Goal: Find specific page/section: Find specific page/section

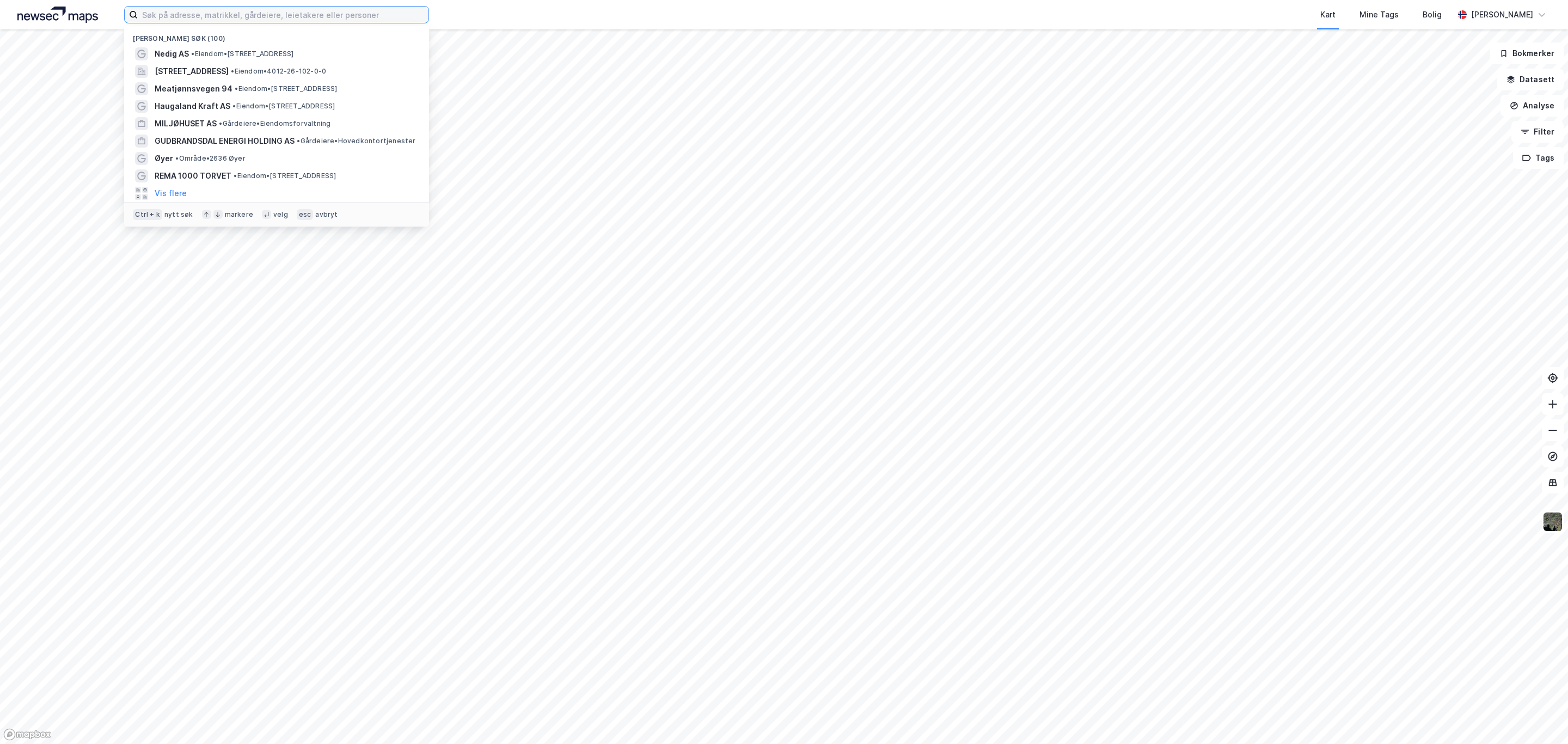
click at [218, 21] on input at bounding box center [283, 15] width 290 height 17
paste input "Baneveien 28"
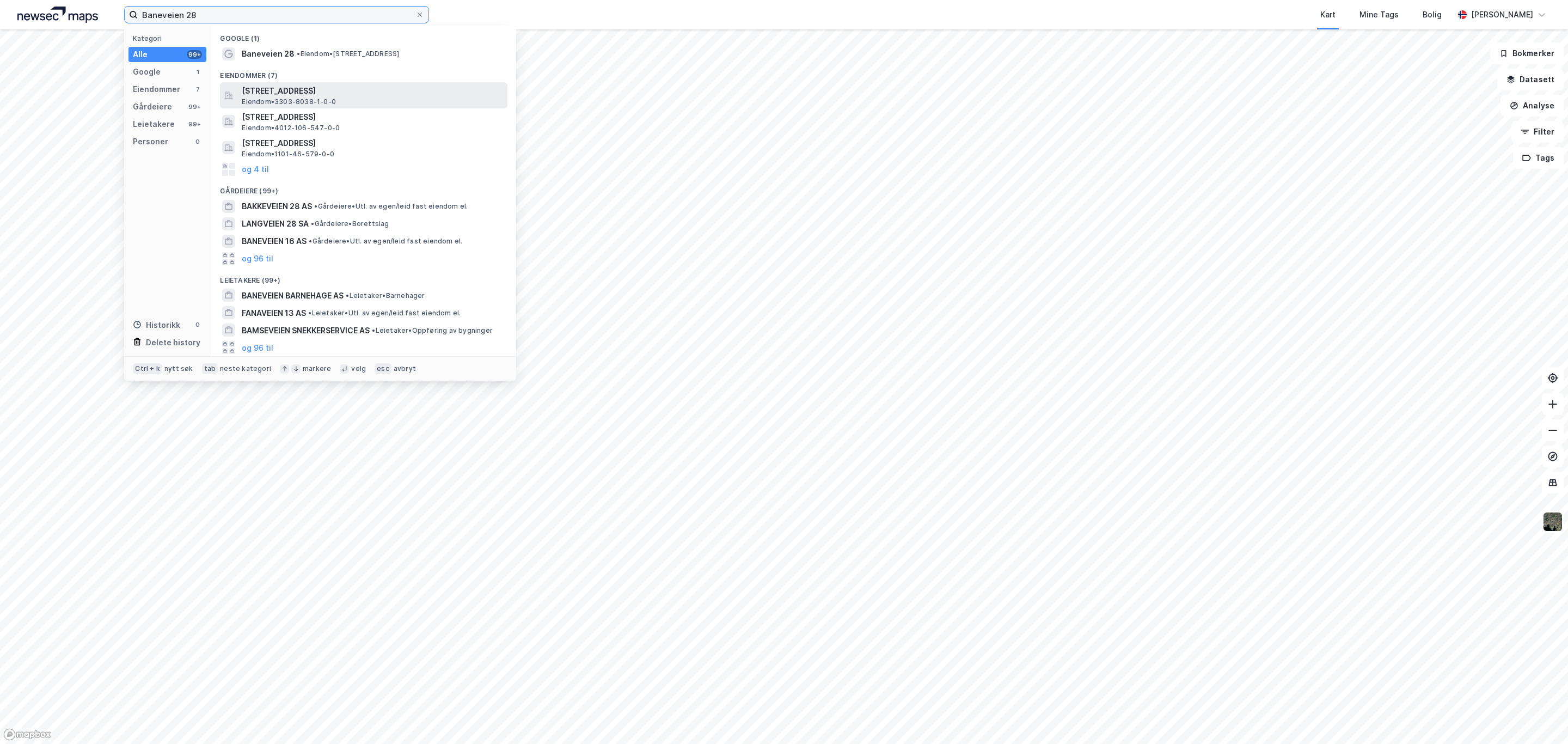
type input "Baneveien 28"
click at [313, 98] on span "Eiendom • 3303-8038-1-0-0" at bounding box center [289, 101] width 94 height 9
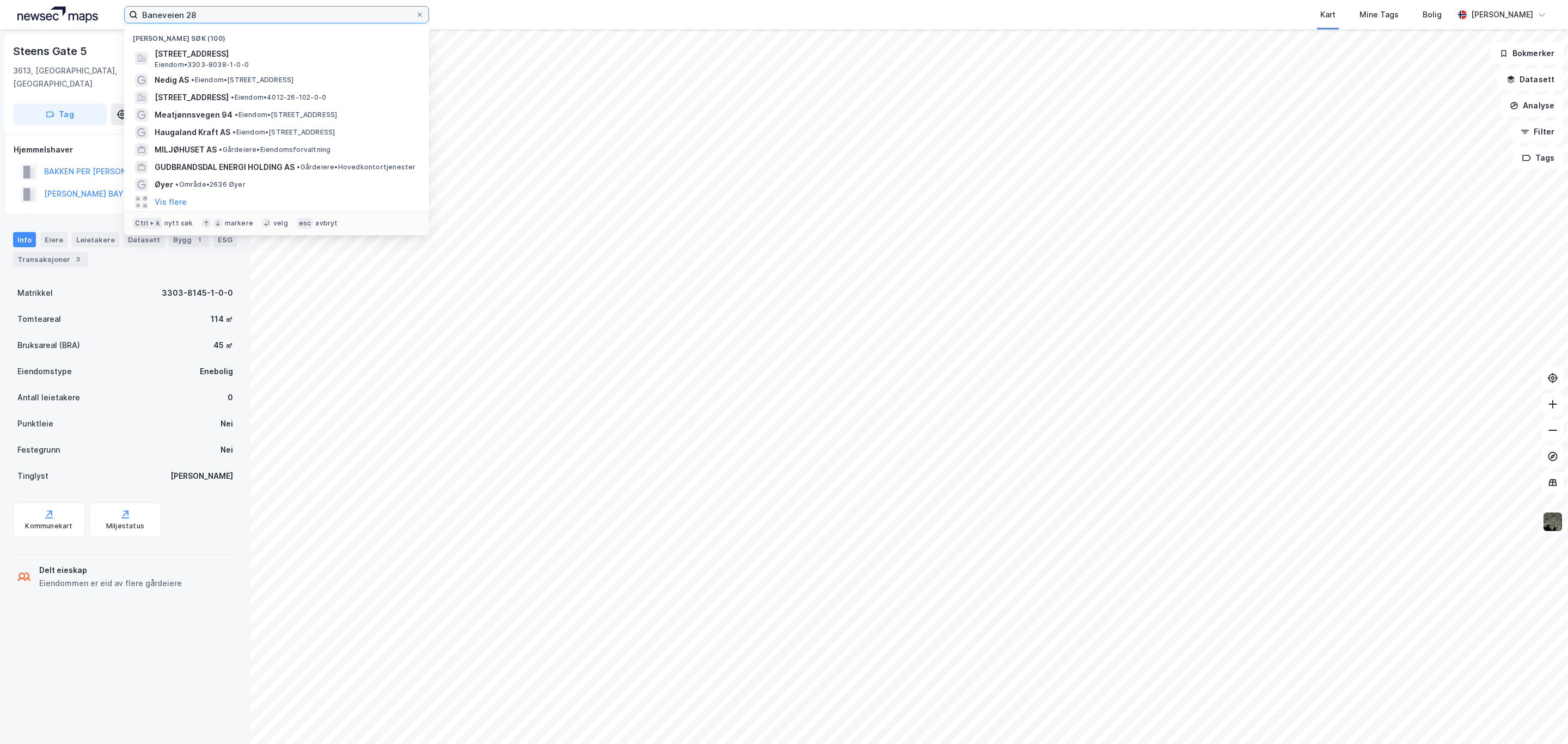
click at [294, 17] on input "Baneveien 28" at bounding box center [277, 15] width 278 height 17
click at [304, 57] on span "[STREET_ADDRESS]" at bounding box center [285, 53] width 261 height 13
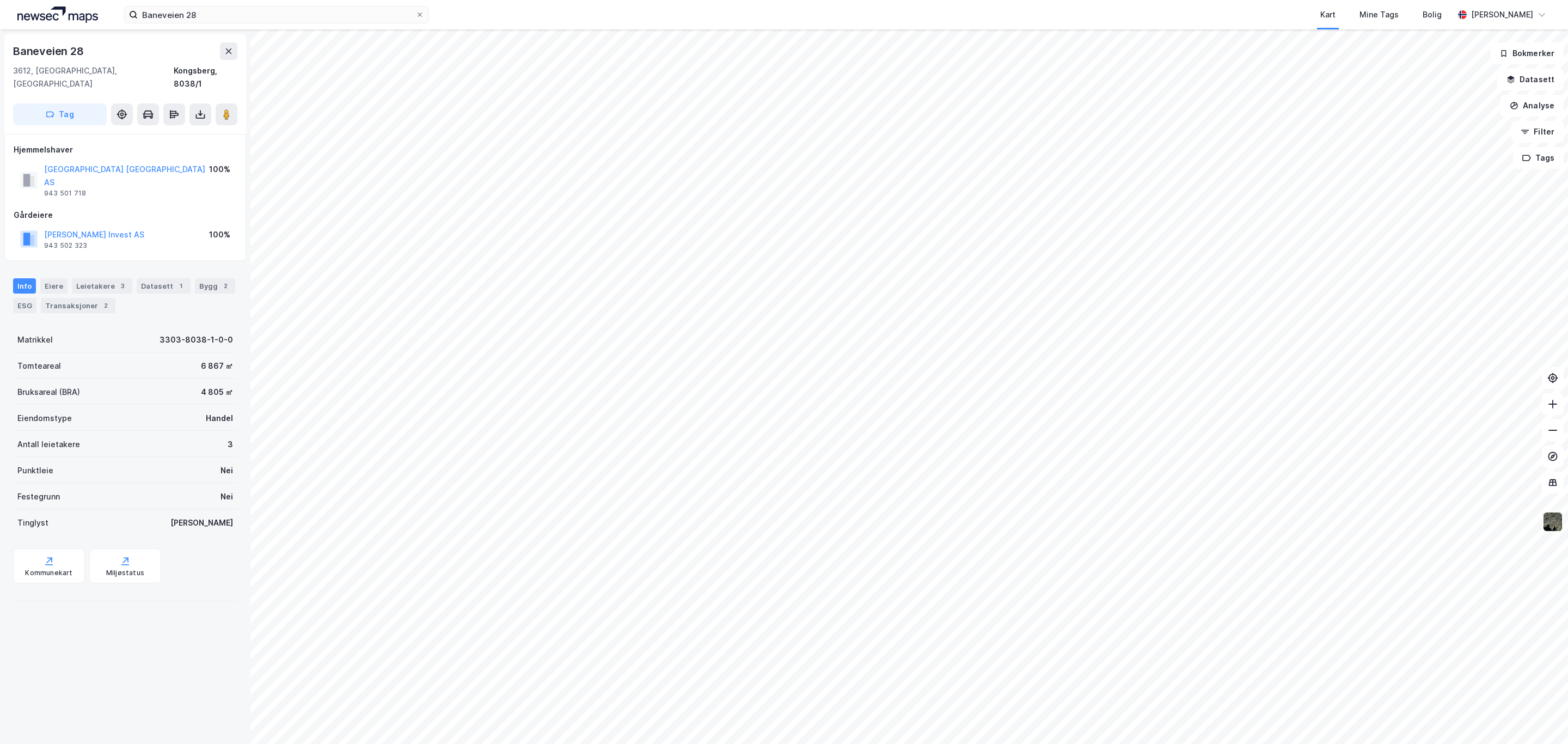
click at [1557, 518] on img at bounding box center [1552, 521] width 20 height 20
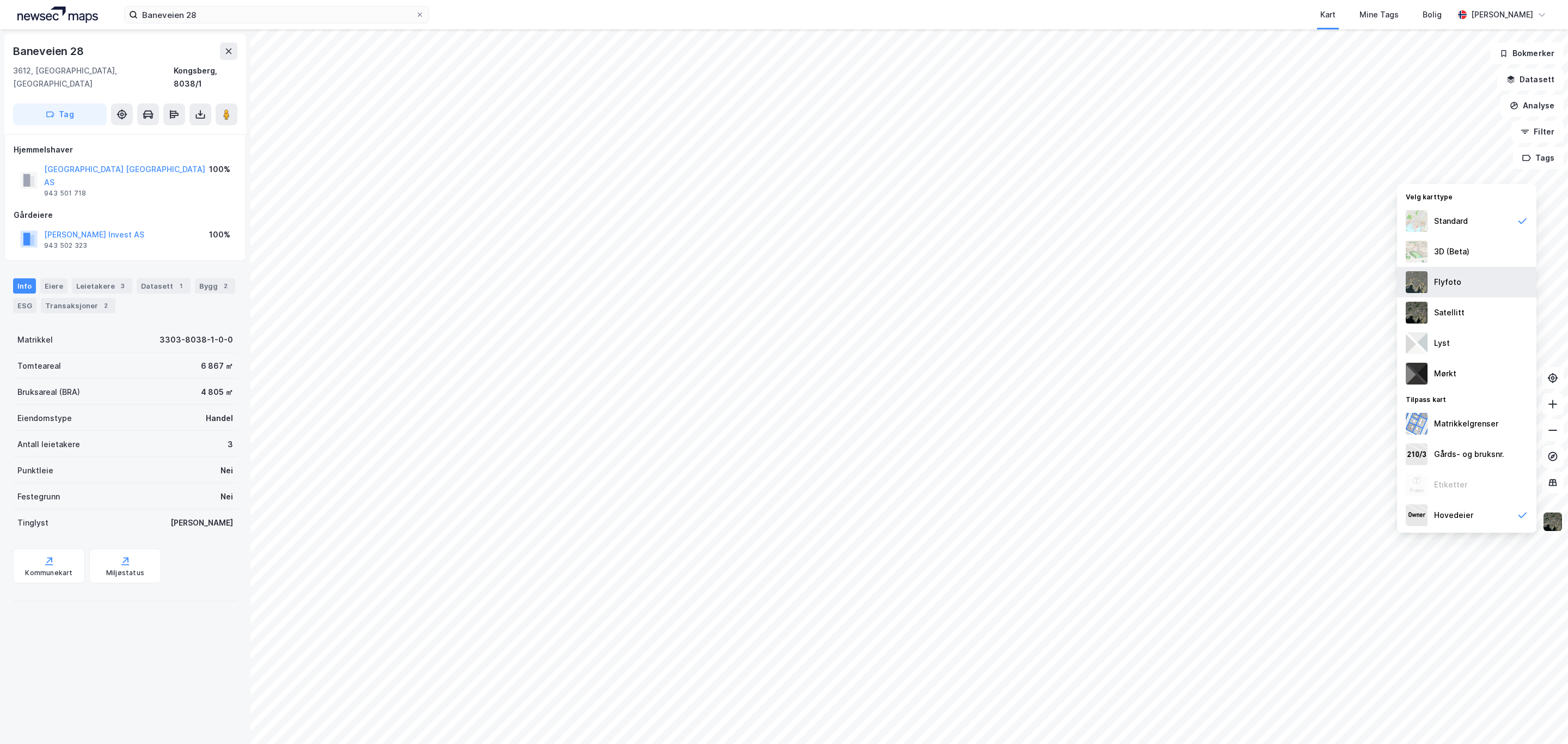
click at [1459, 282] on div "Flyfoto" at bounding box center [1467, 282] width 140 height 30
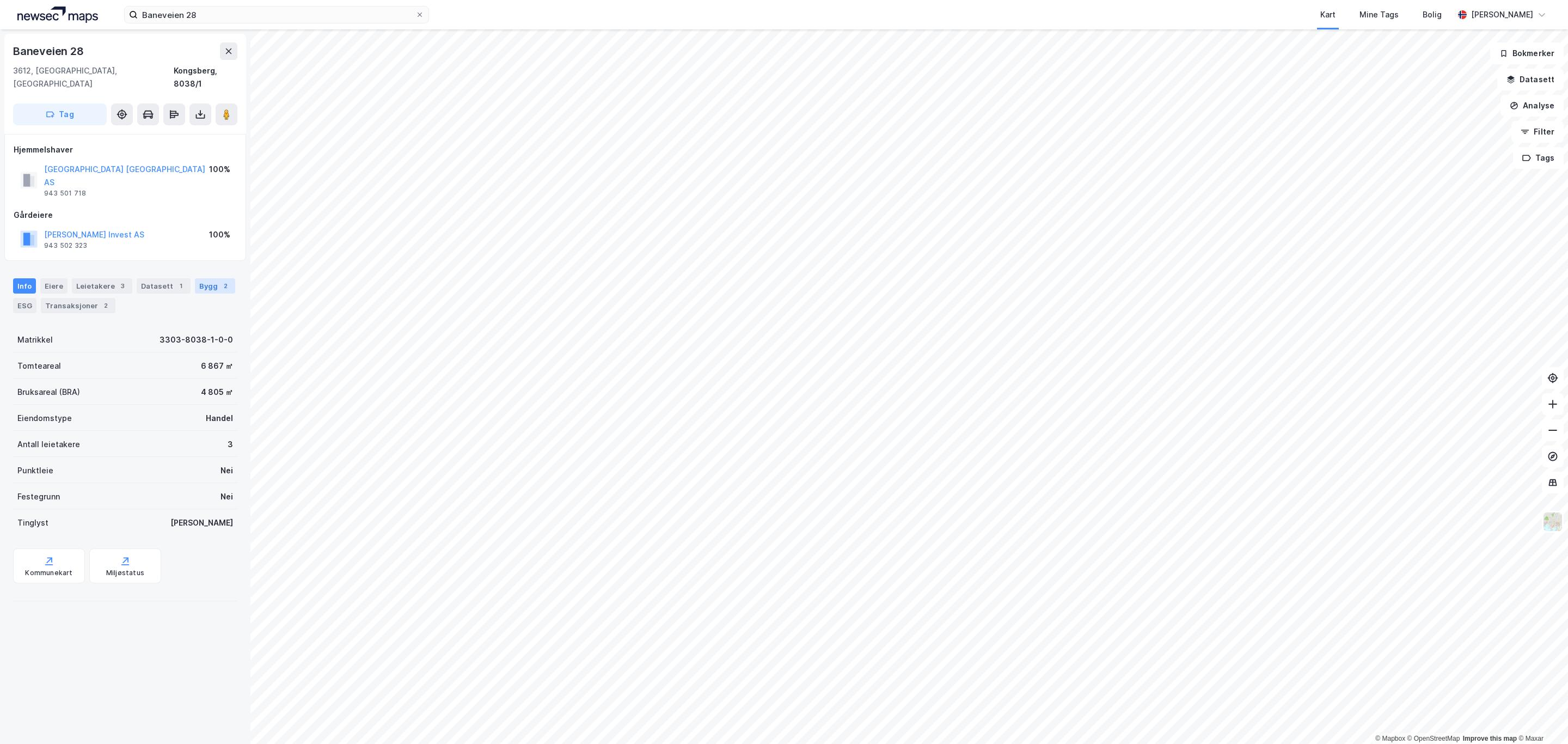
click at [195, 281] on div "Bygg 2" at bounding box center [215, 286] width 40 height 16
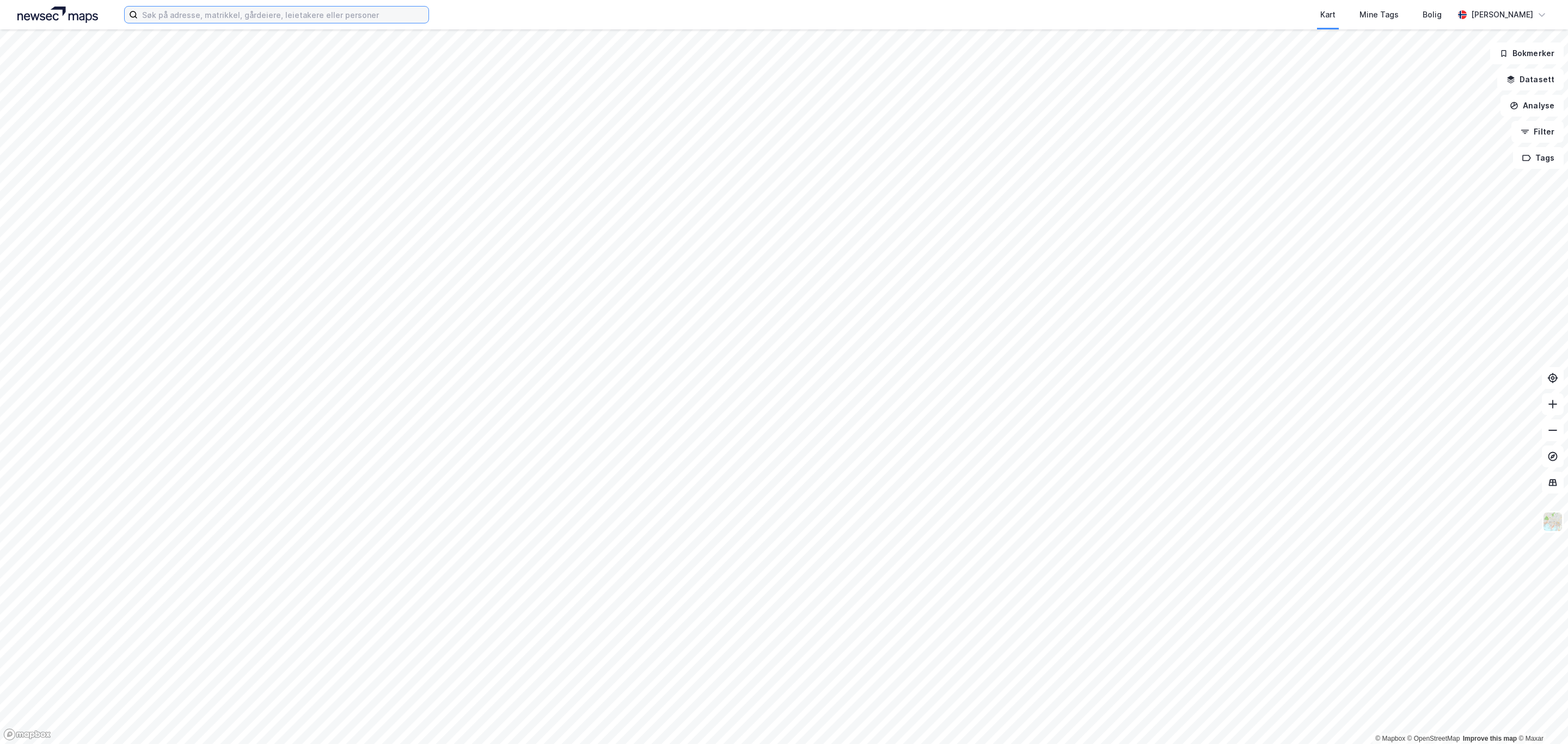
click at [216, 21] on input at bounding box center [283, 15] width 290 height 17
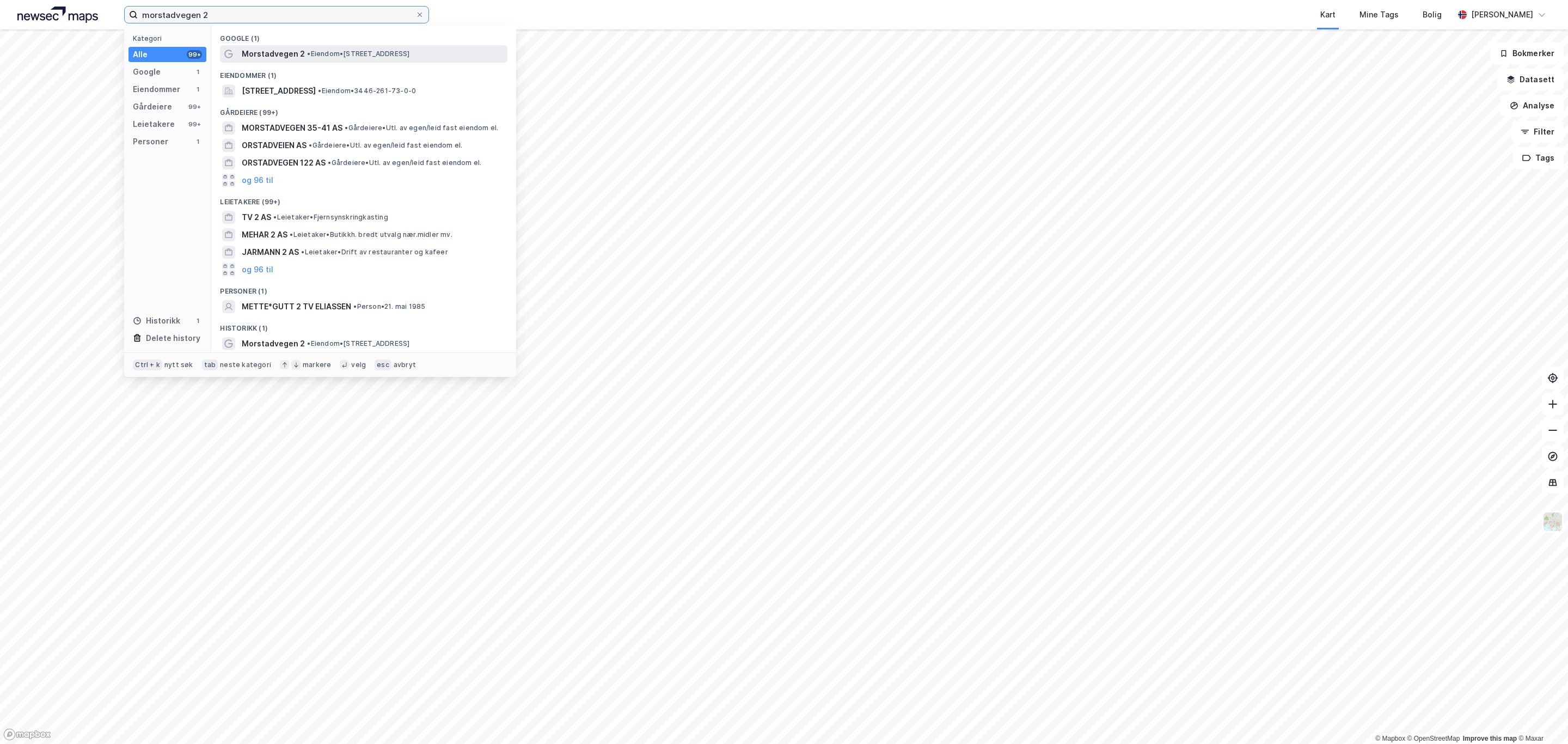
type input "morstadvegen 2"
click at [314, 50] on span "• Eiendom • Morstadvegen 2, 2750 Gran" at bounding box center [358, 53] width 102 height 9
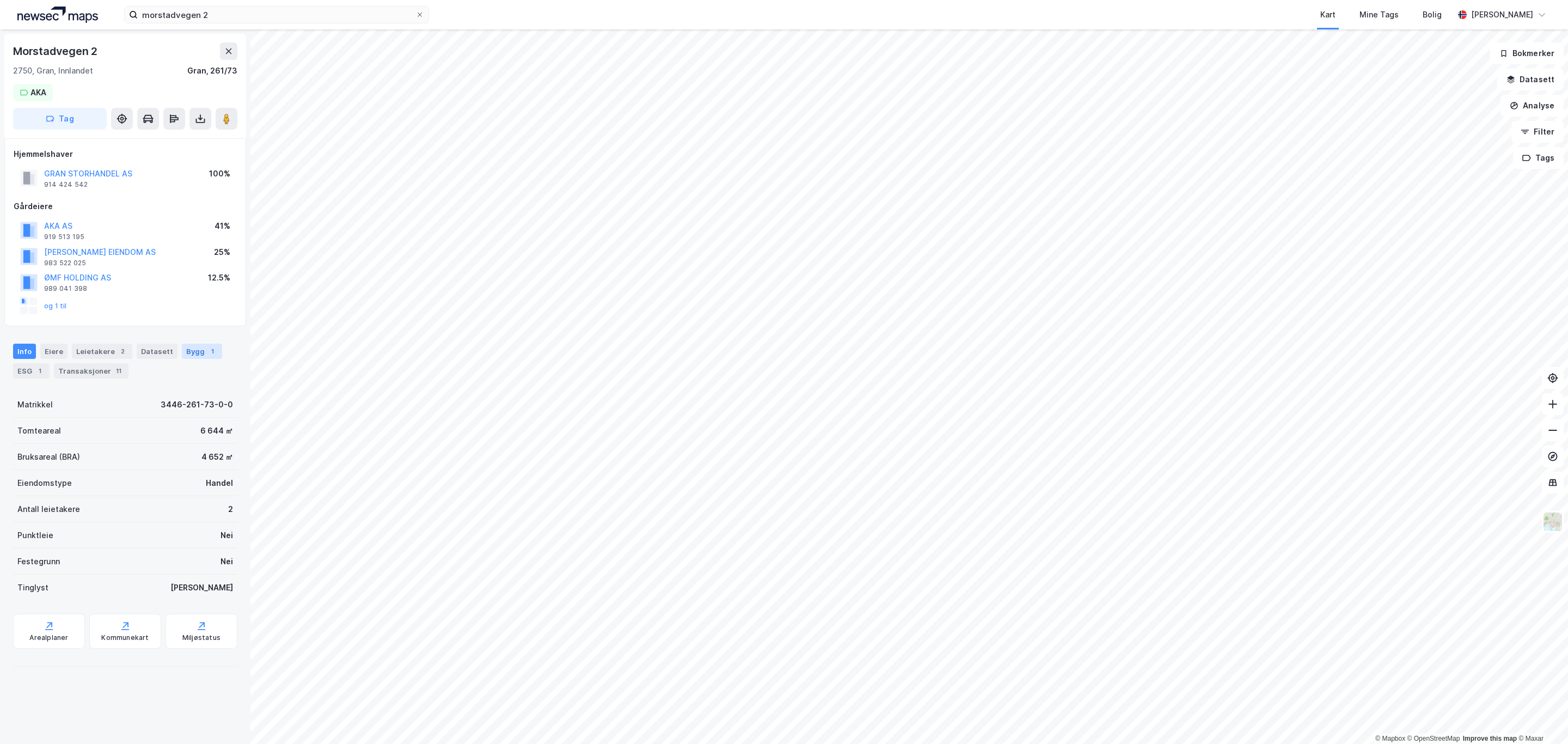
click at [191, 352] on div "Bygg 1" at bounding box center [201, 352] width 40 height 16
